Goal: Use online tool/utility: Utilize a website feature to perform a specific function

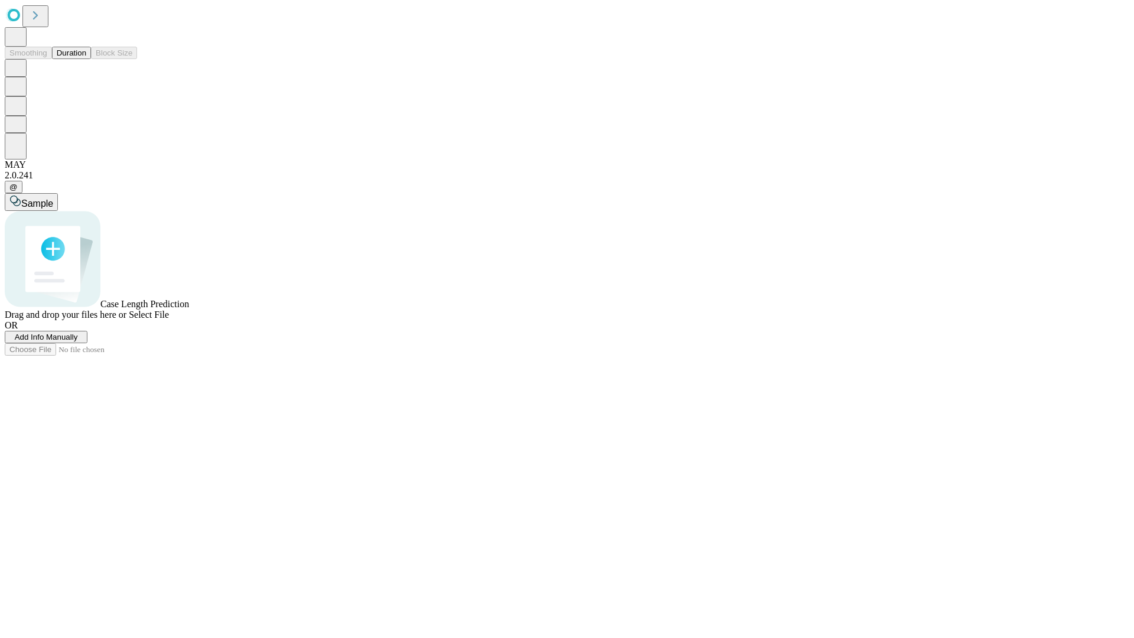
click at [86, 59] on button "Duration" at bounding box center [71, 53] width 39 height 12
click at [78, 341] on span "Add Info Manually" at bounding box center [46, 337] width 63 height 9
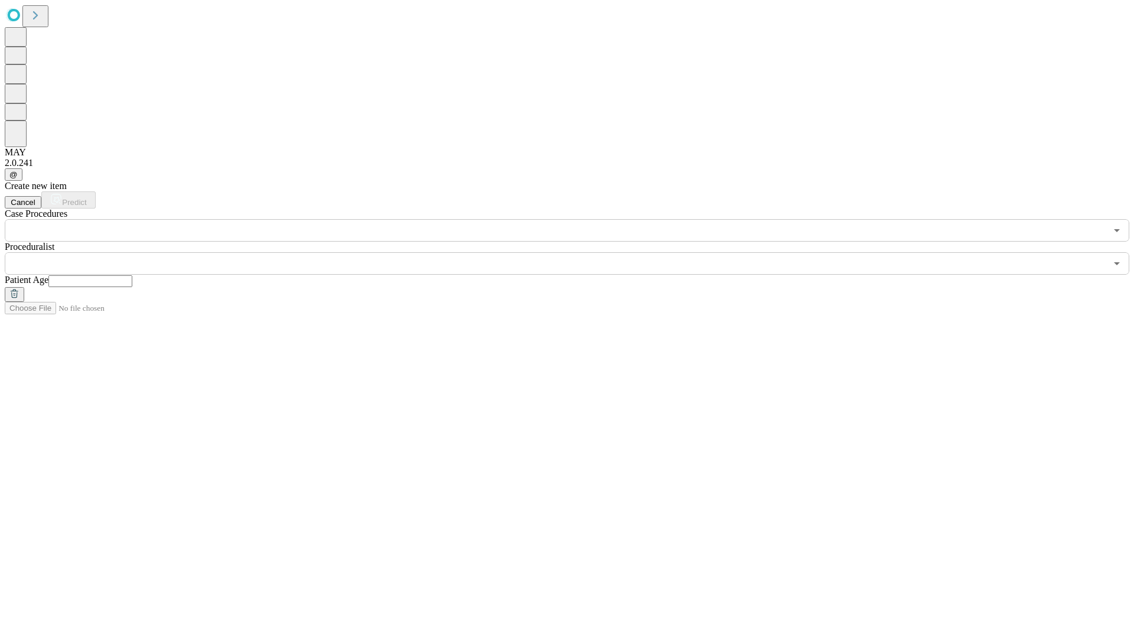
click at [132, 275] on input "text" at bounding box center [90, 281] width 84 height 12
type input "**"
click at [575, 252] on input "text" at bounding box center [556, 263] width 1102 height 22
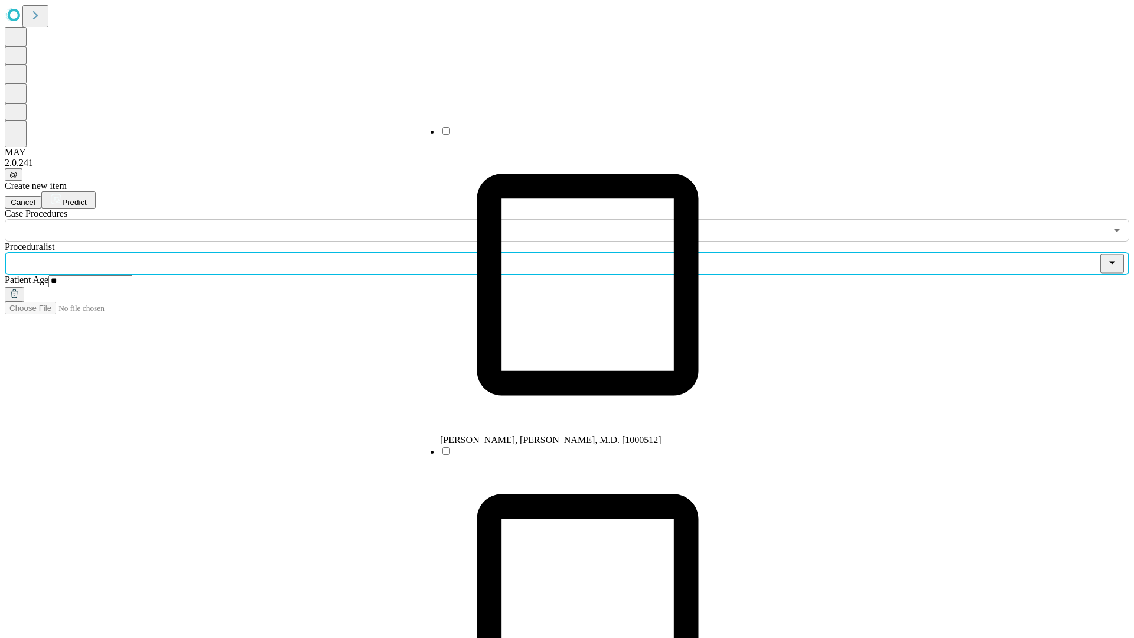
click at [576, 135] on li "[PERSON_NAME], [PERSON_NAME], M.D. [1000512]" at bounding box center [587, 285] width 295 height 320
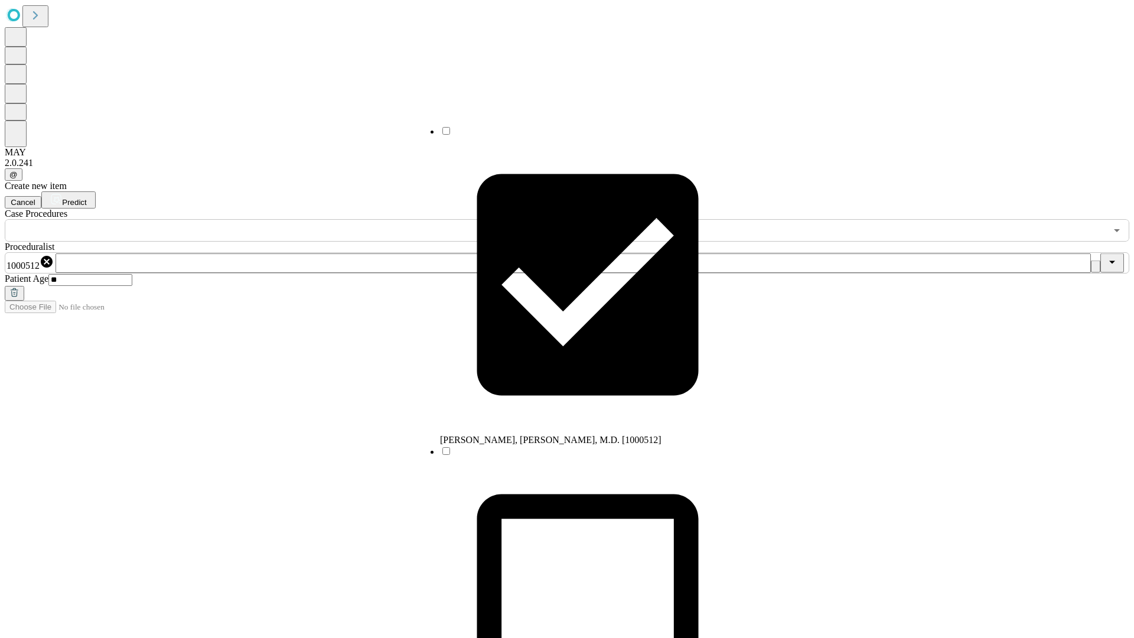
click at [248, 219] on input "text" at bounding box center [556, 230] width 1102 height 22
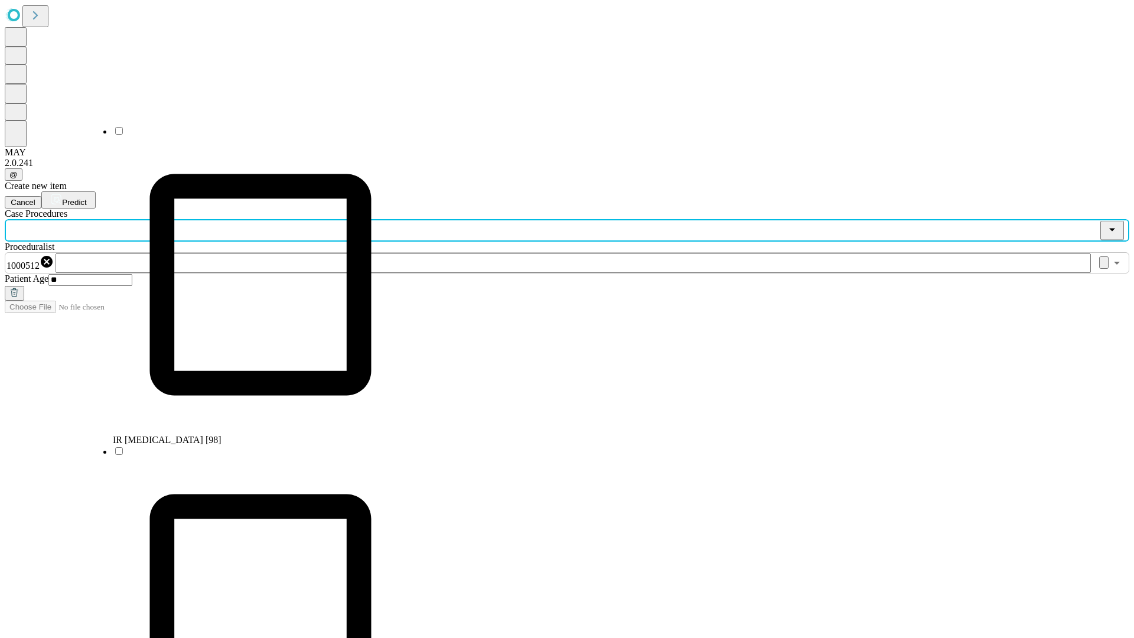
click at [249, 135] on li "IR [MEDICAL_DATA] [98]" at bounding box center [260, 285] width 295 height 320
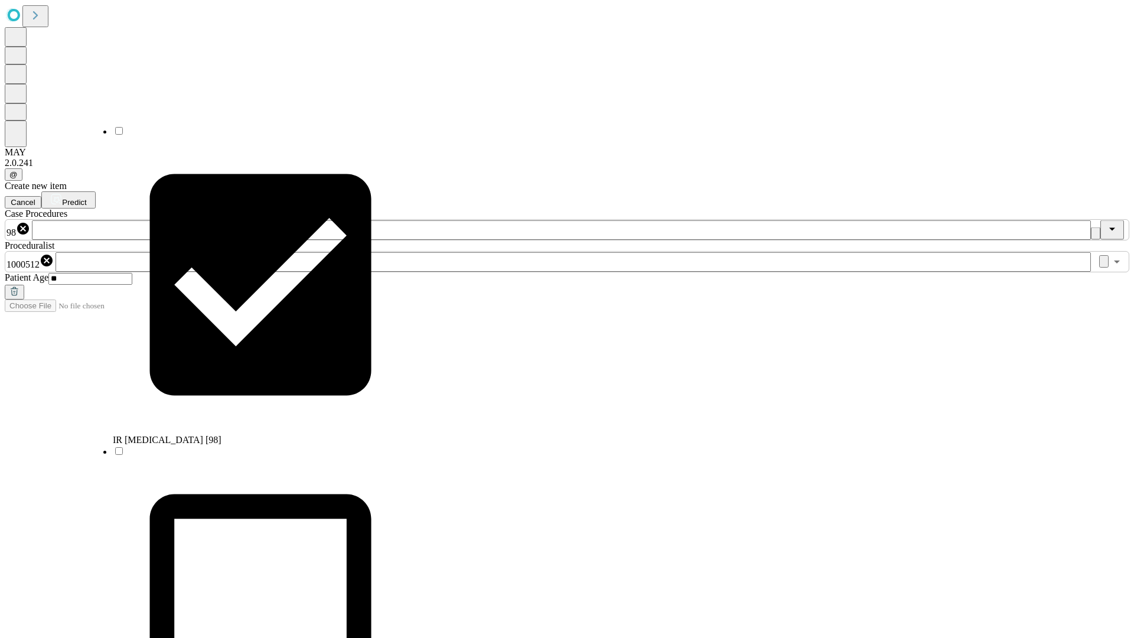
click at [86, 198] on span "Predict" at bounding box center [74, 202] width 24 height 9
